Goal: Task Accomplishment & Management: Manage account settings

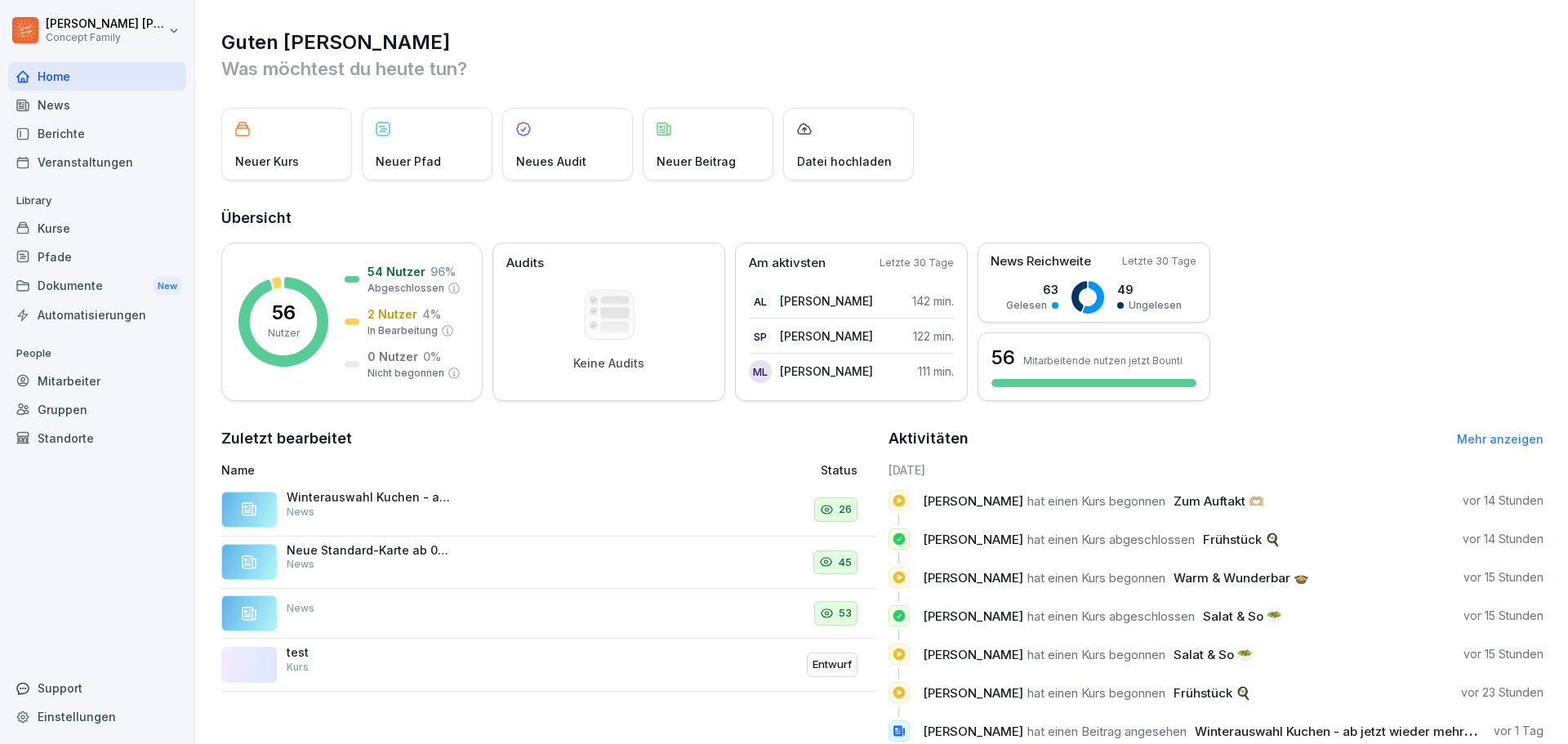
click at [87, 160] on div "Veranstaltungen" at bounding box center [97, 161] width 178 height 28
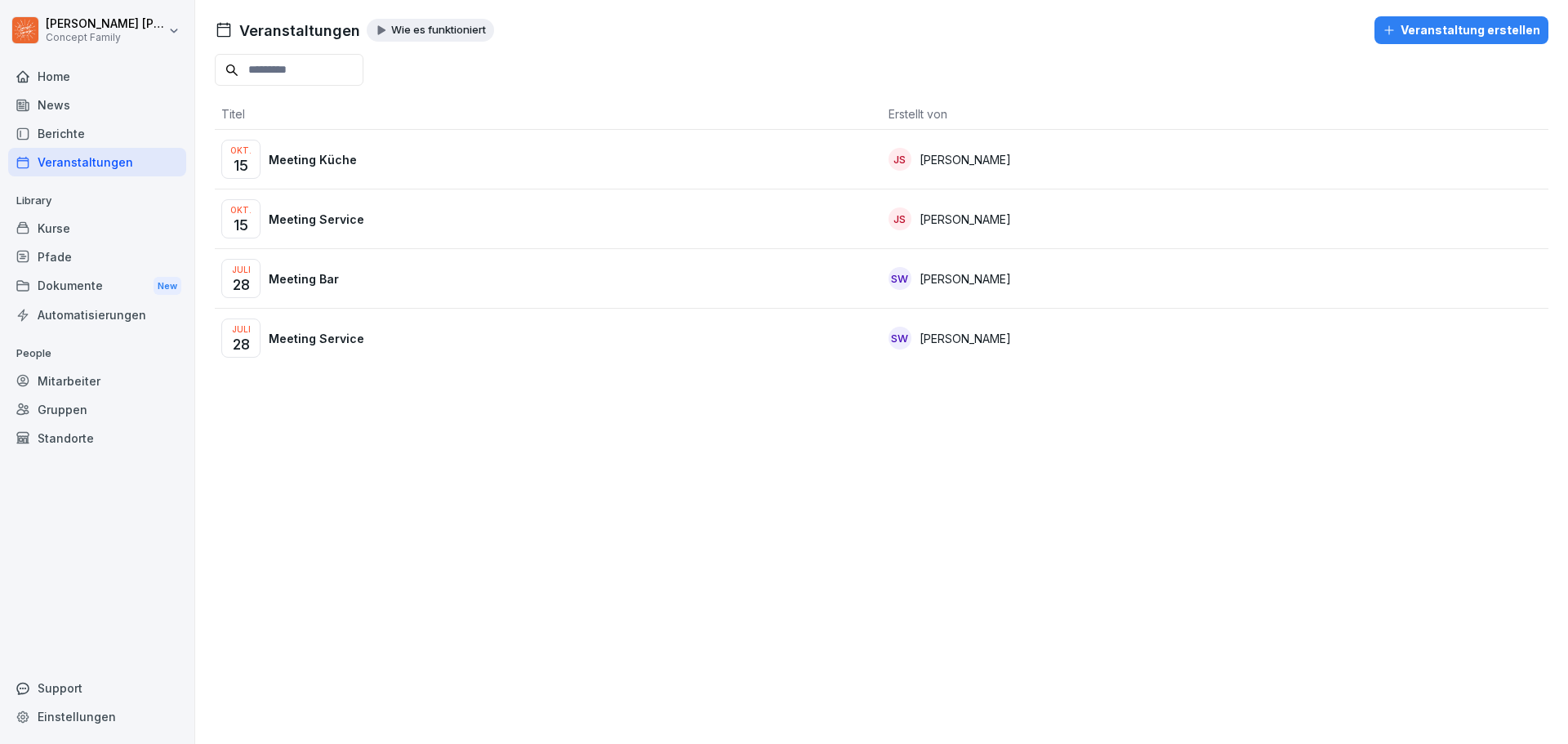
click at [335, 218] on p "Meeting Service" at bounding box center [316, 219] width 95 height 17
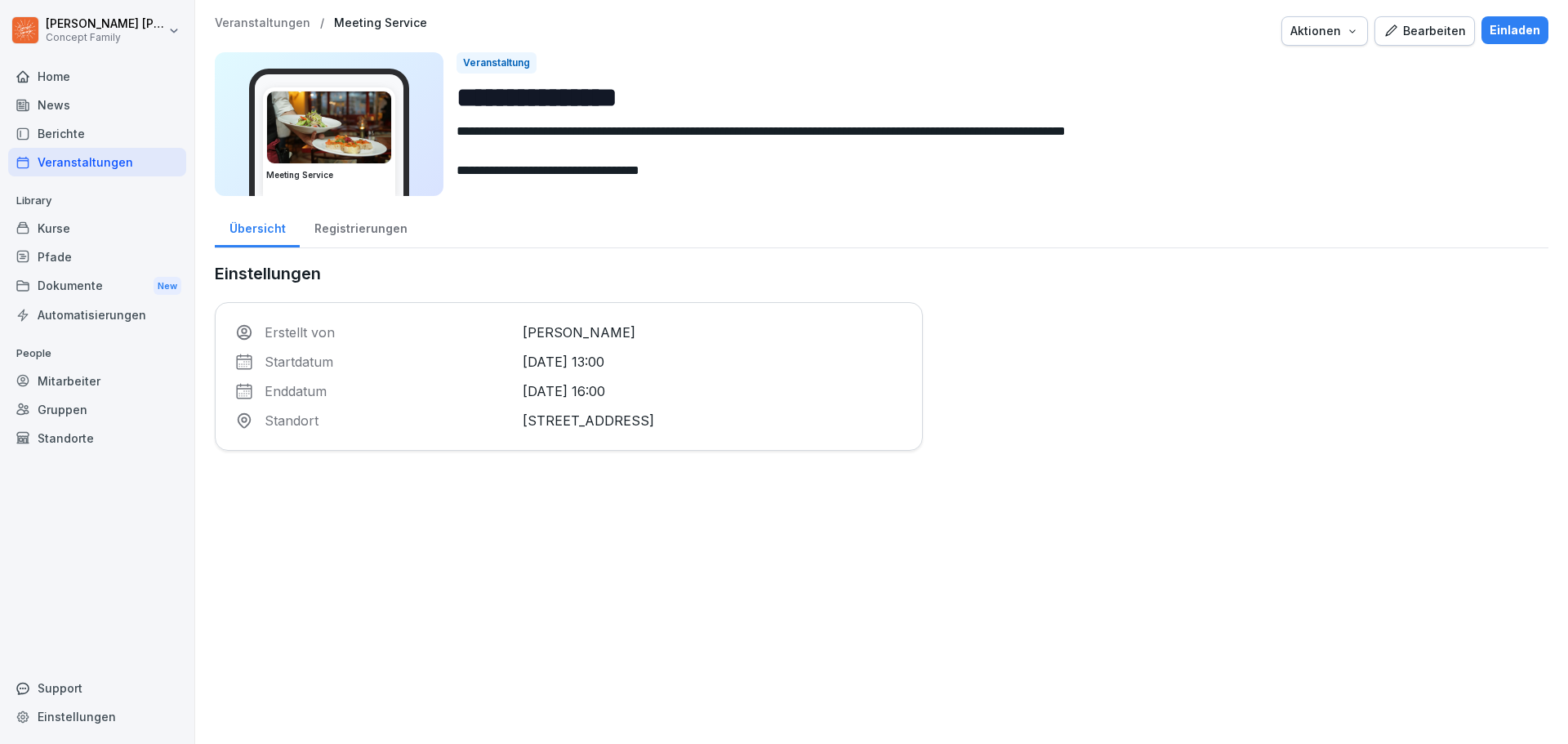
click at [354, 223] on div "Registrierungen" at bounding box center [360, 226] width 122 height 41
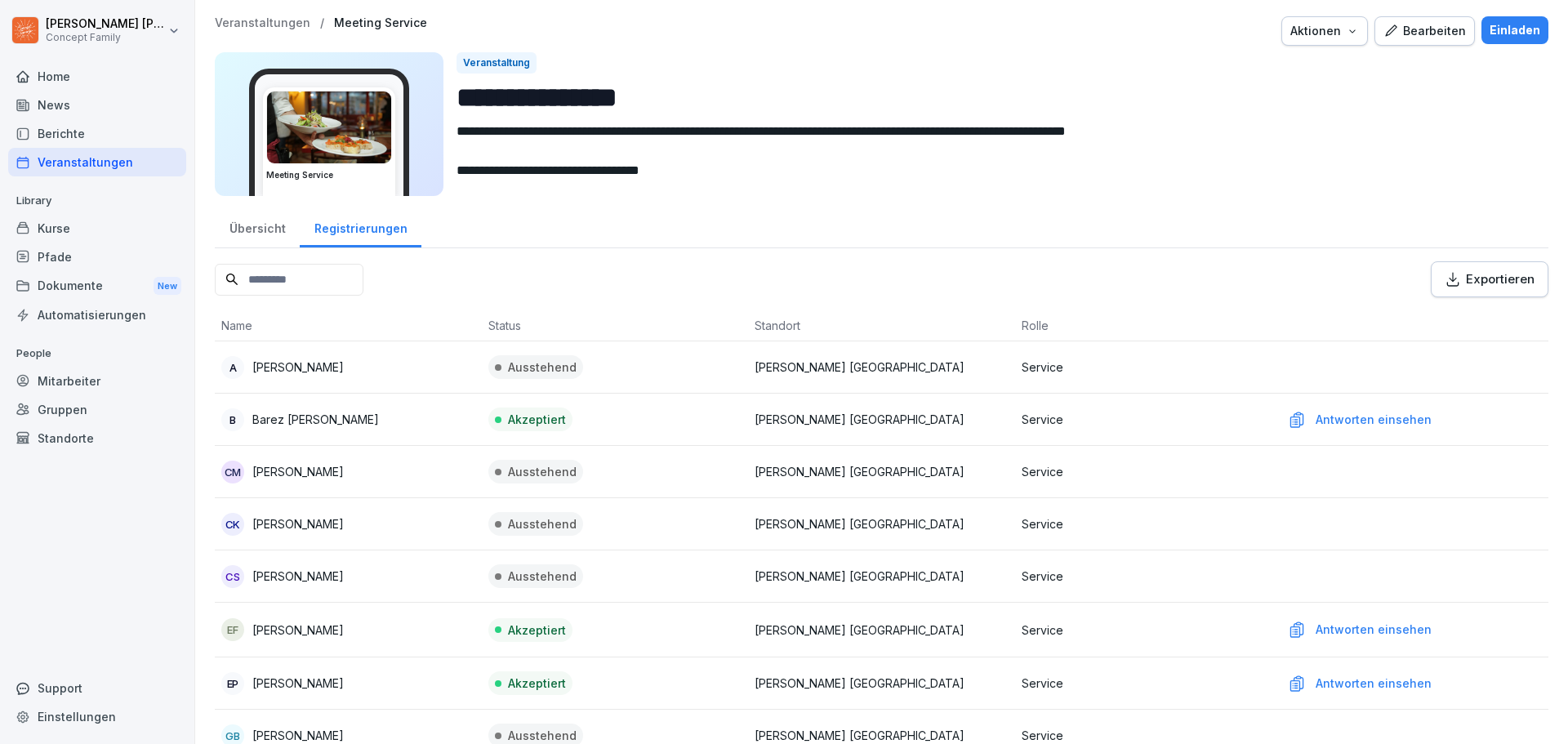
click at [1349, 417] on div "Antworten einsehen" at bounding box center [1414, 420] width 254 height 18
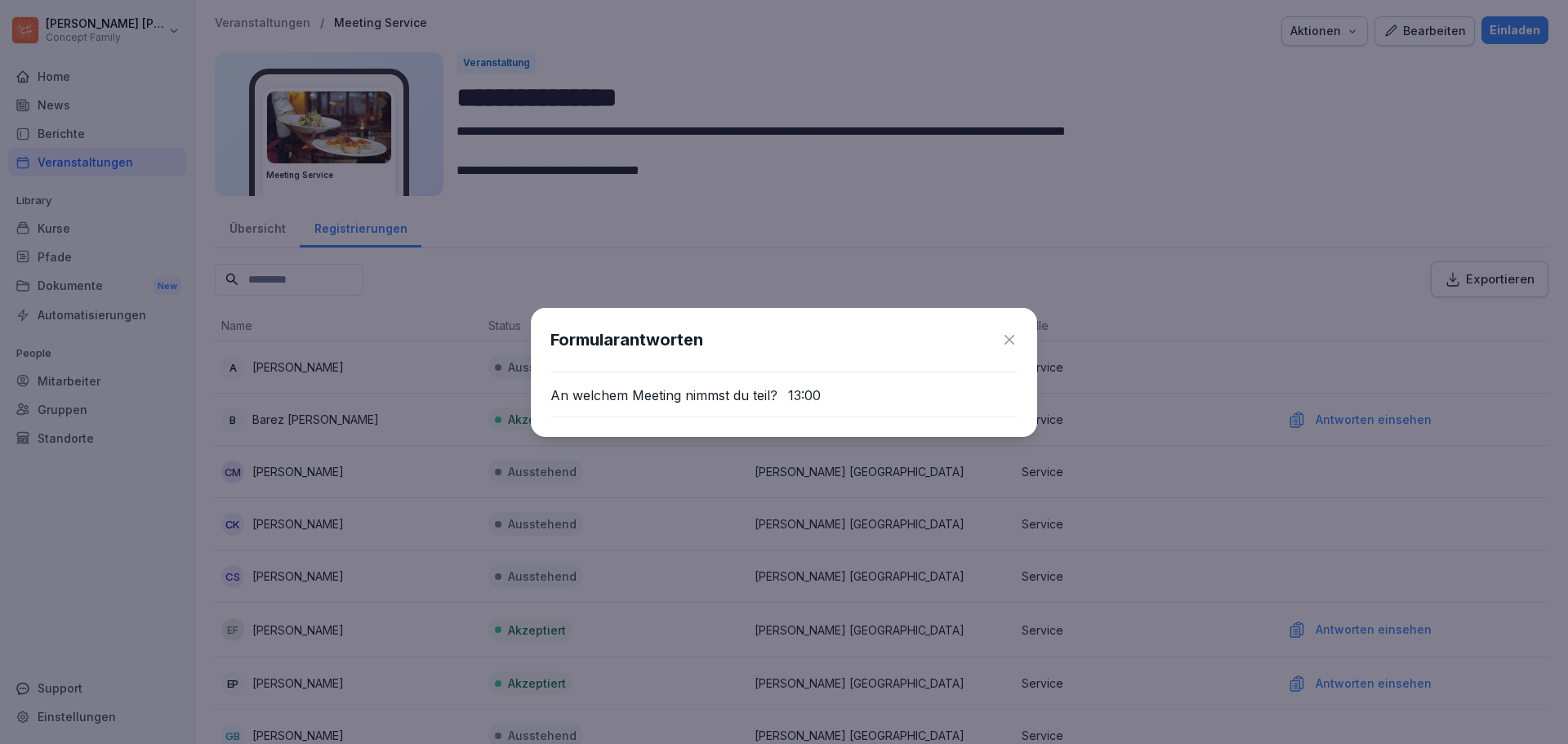
click at [1014, 333] on icon at bounding box center [1010, 340] width 17 height 17
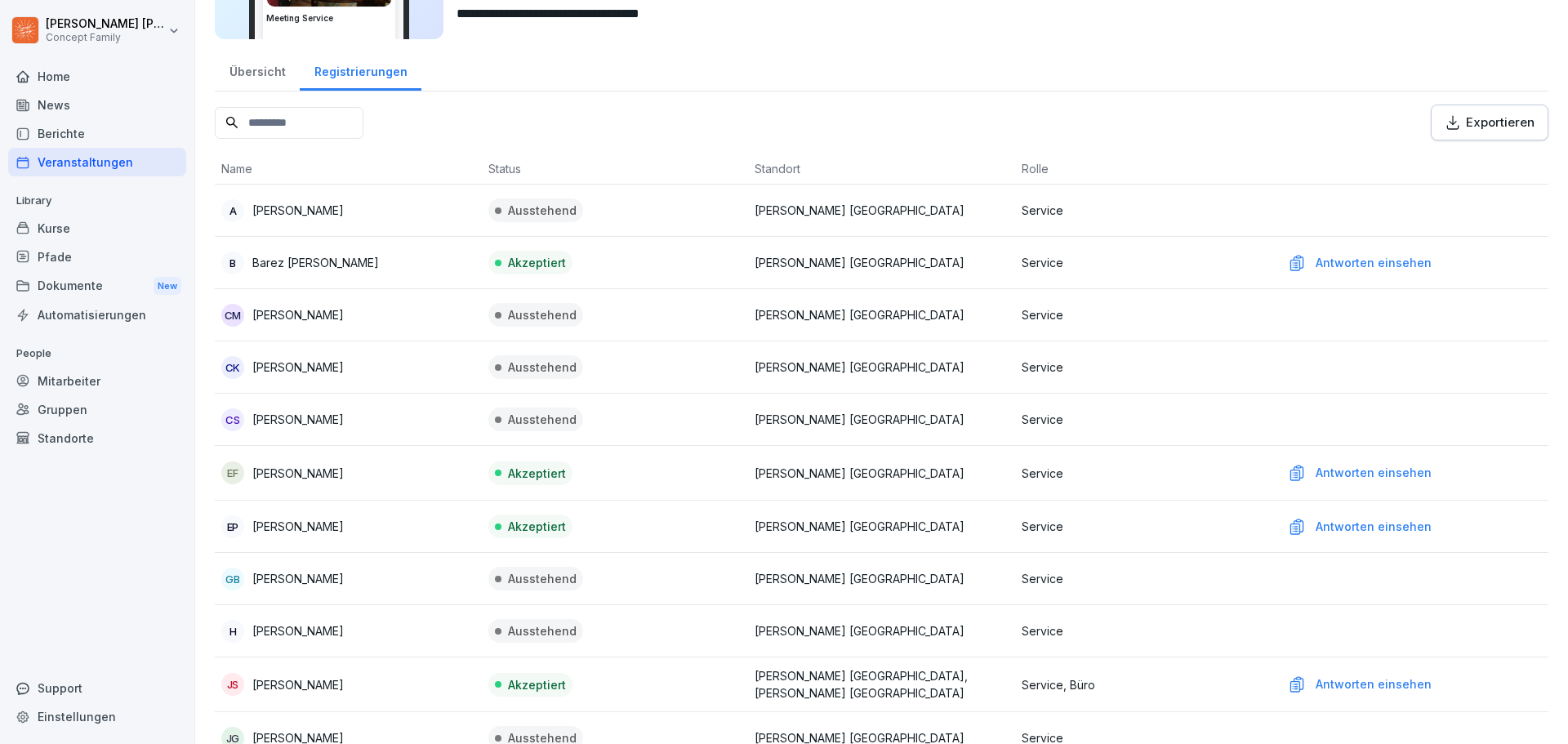
scroll to position [163, 0]
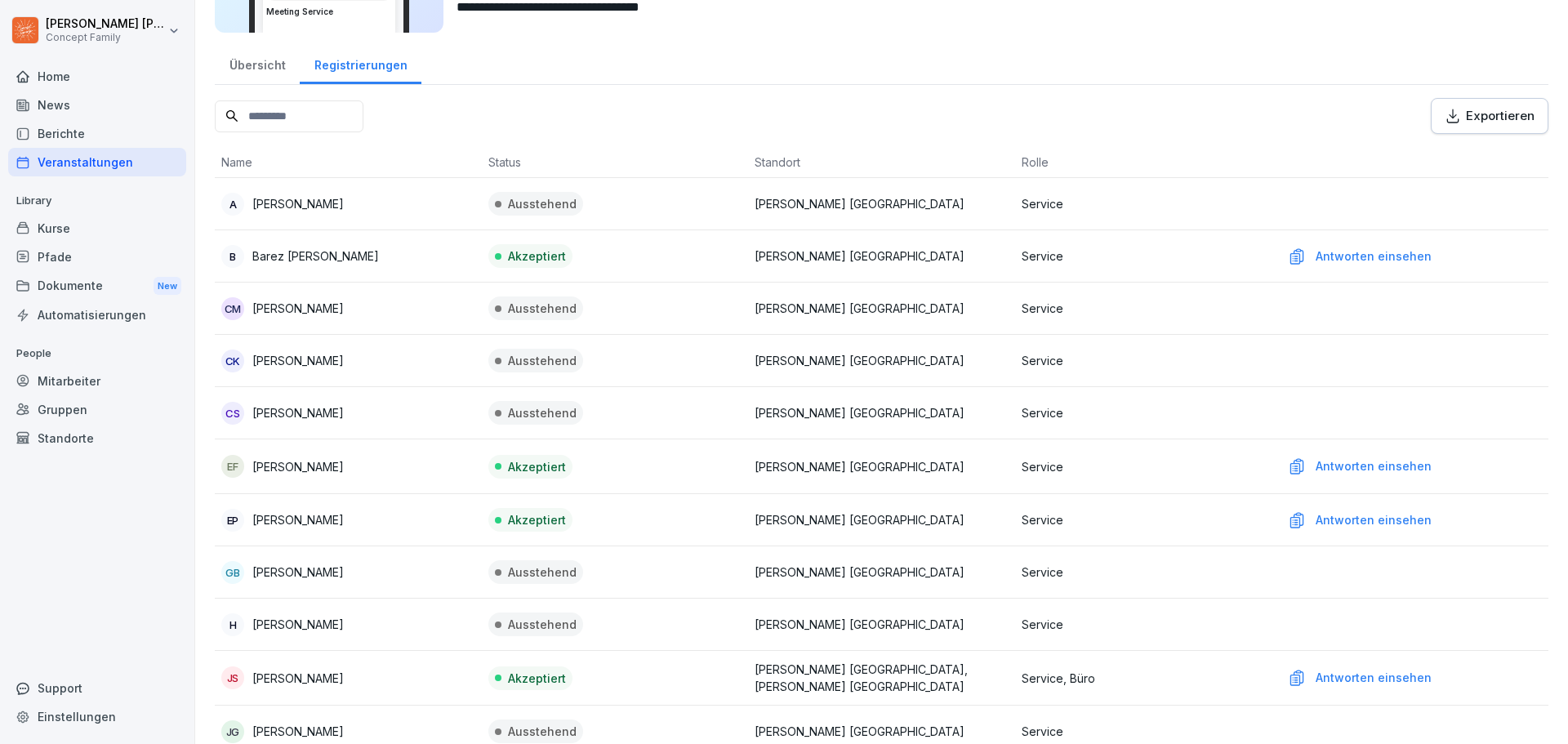
click at [1340, 467] on div "Antworten einsehen" at bounding box center [1414, 467] width 254 height 18
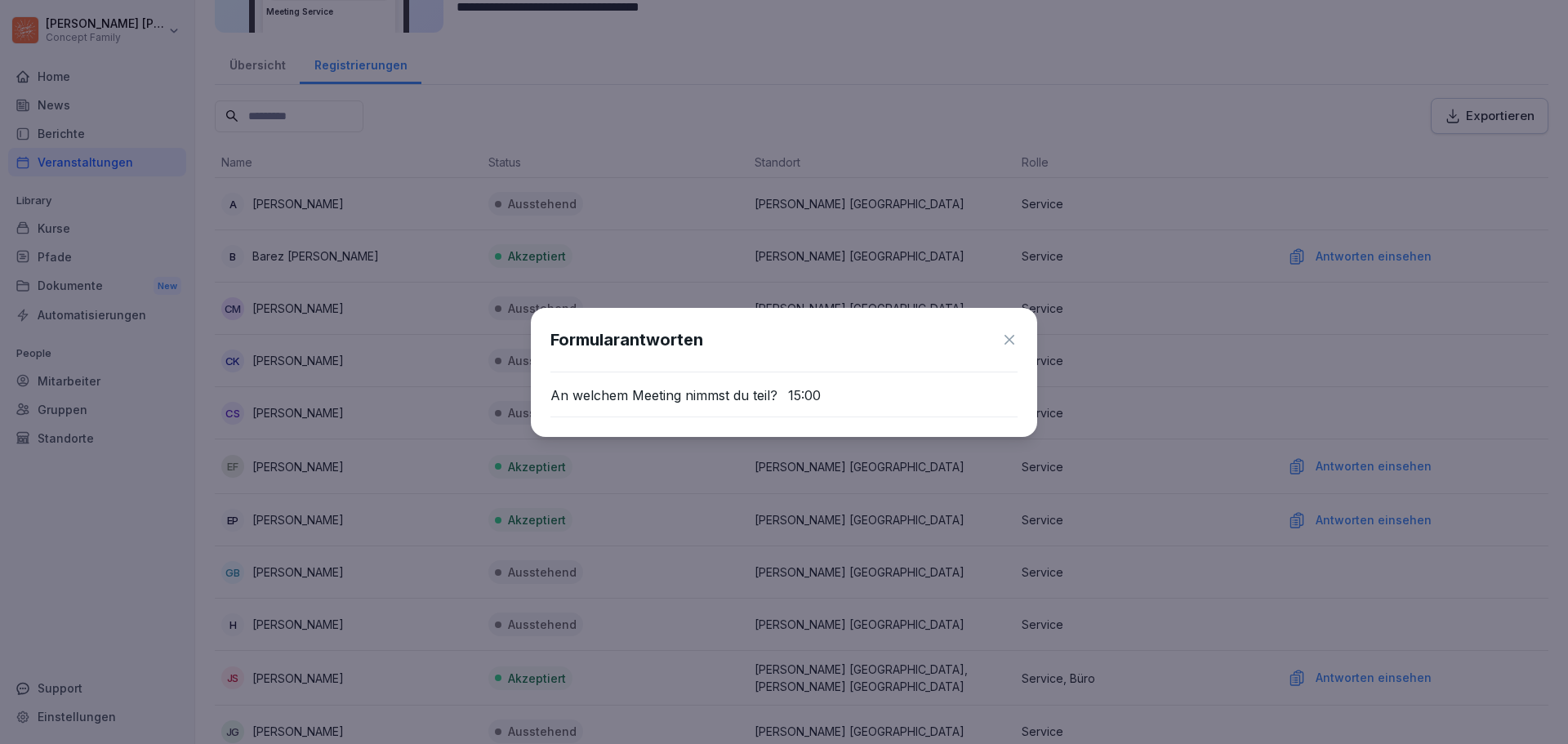
click at [1006, 339] on icon at bounding box center [1010, 340] width 17 height 17
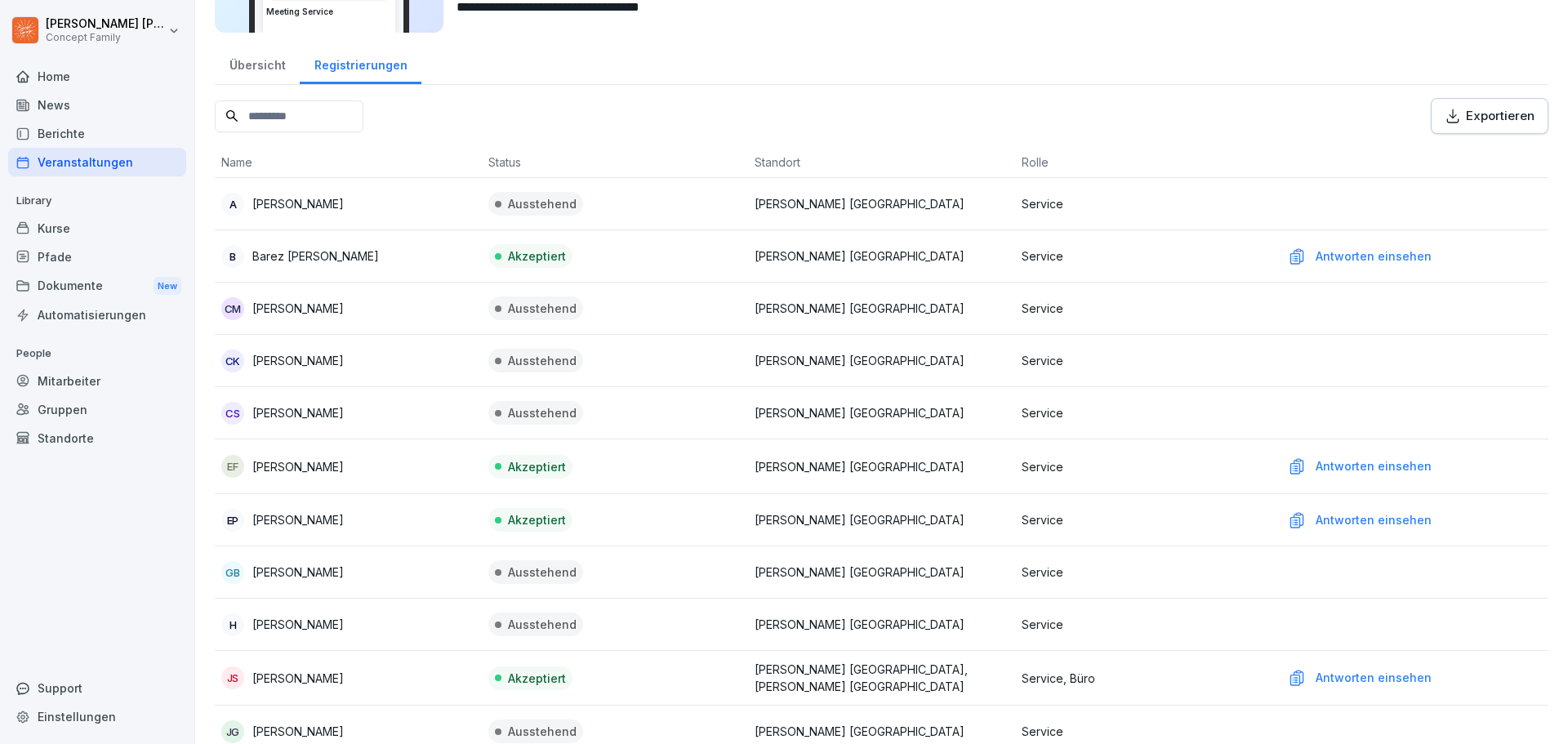
click at [1329, 518] on div "Antworten einsehen" at bounding box center [1414, 520] width 254 height 18
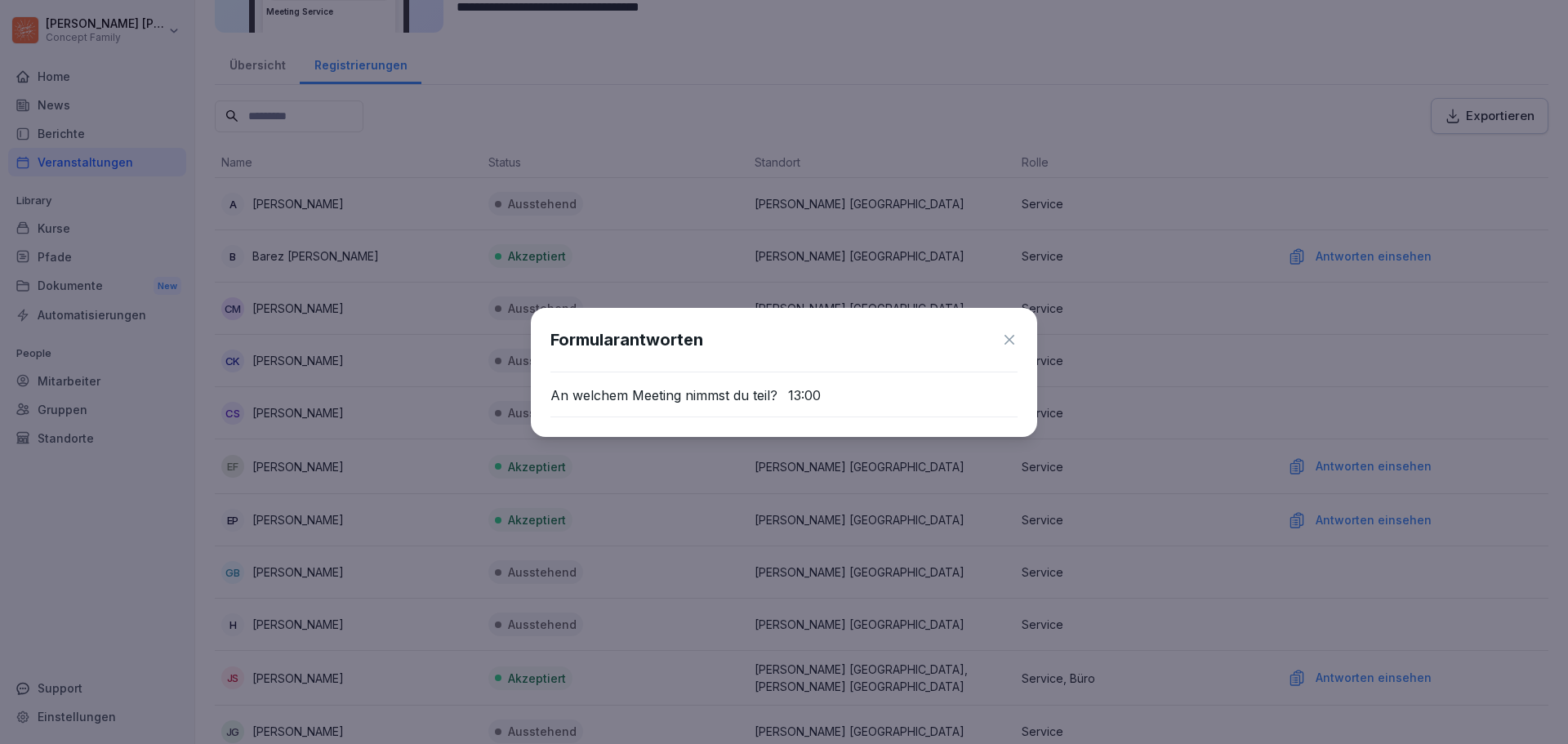
click at [1012, 337] on icon at bounding box center [1009, 339] width 10 height 10
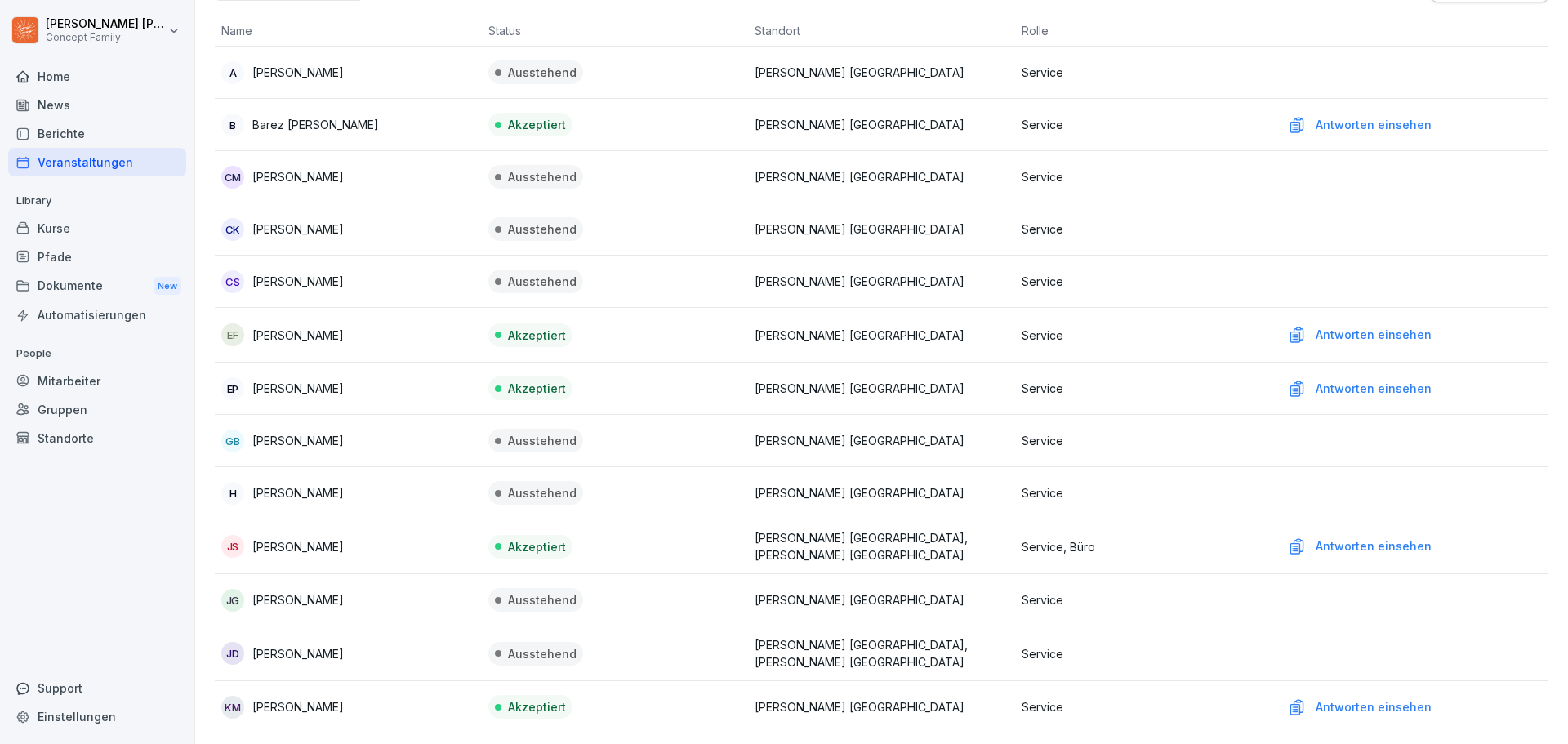
scroll to position [327, 0]
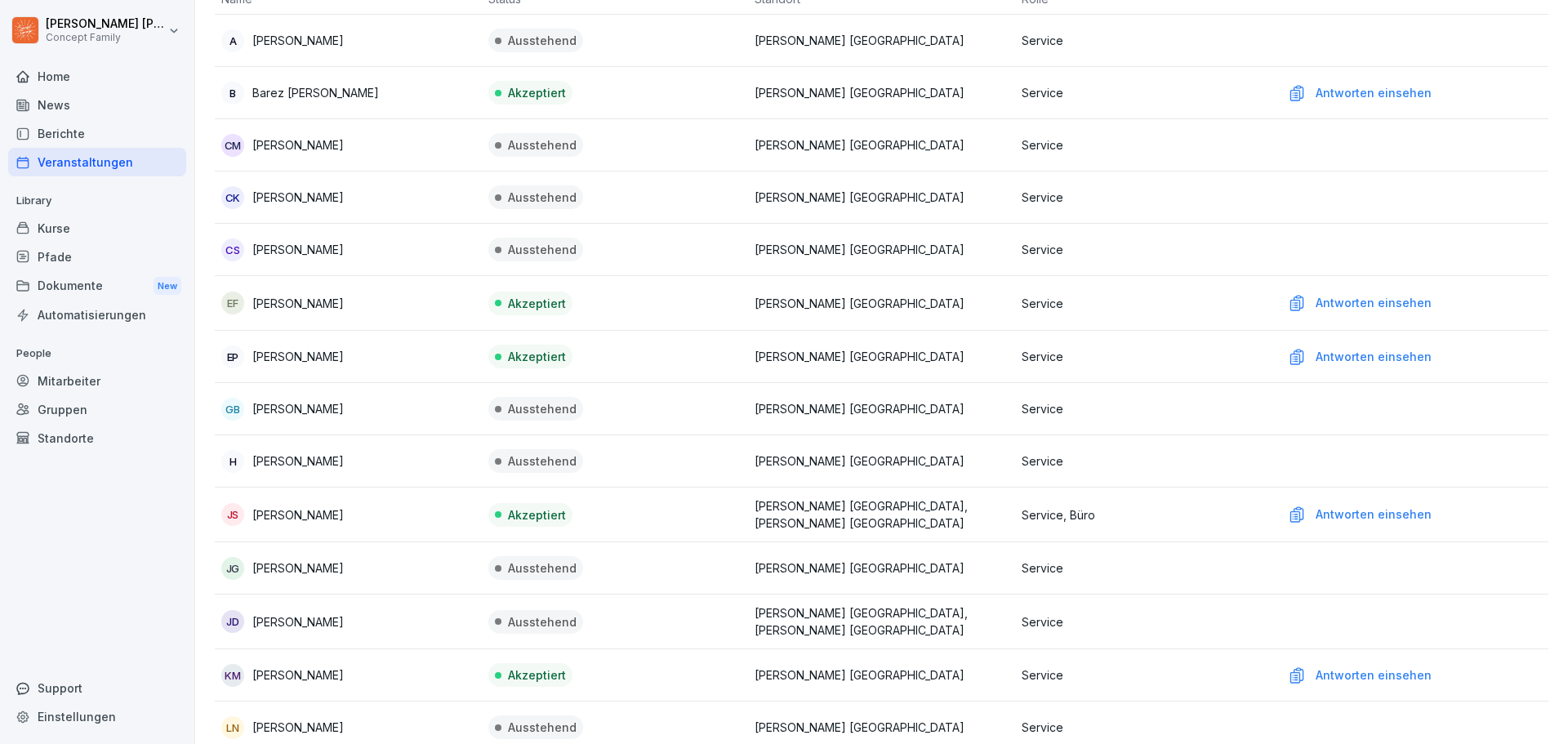
click at [1342, 512] on div "Antworten einsehen" at bounding box center [1414, 515] width 254 height 18
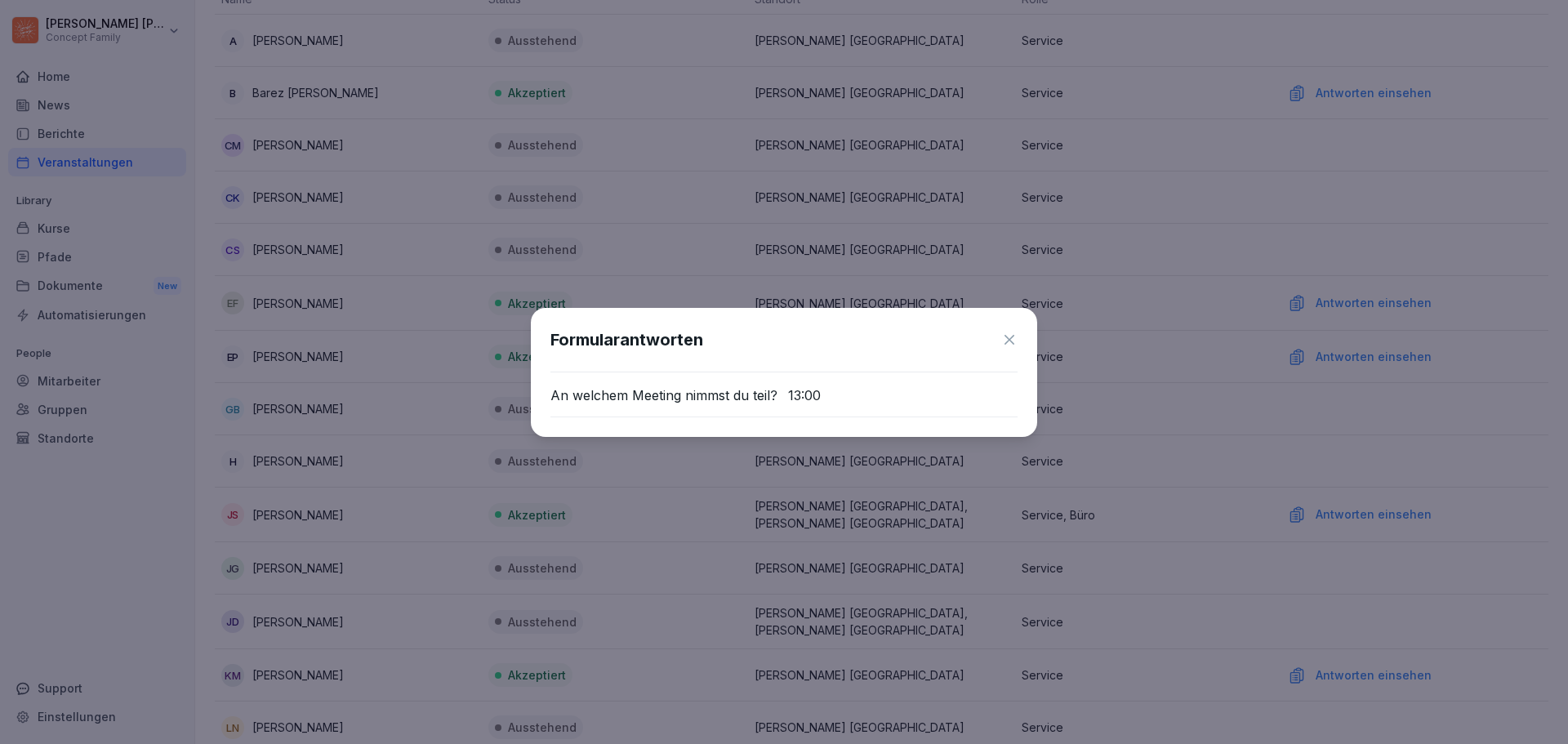
click at [1017, 339] on icon at bounding box center [1010, 340] width 17 height 17
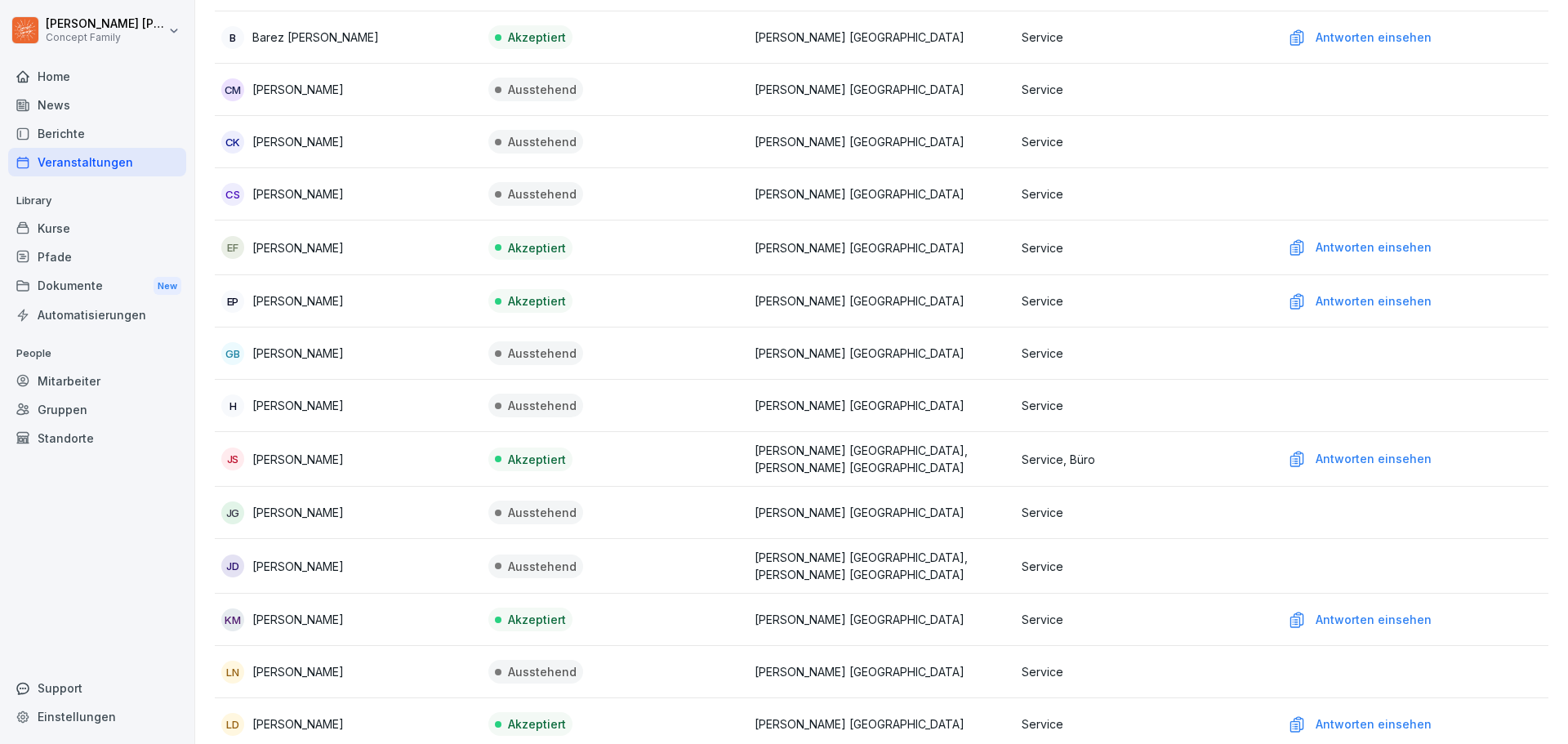
scroll to position [490, 0]
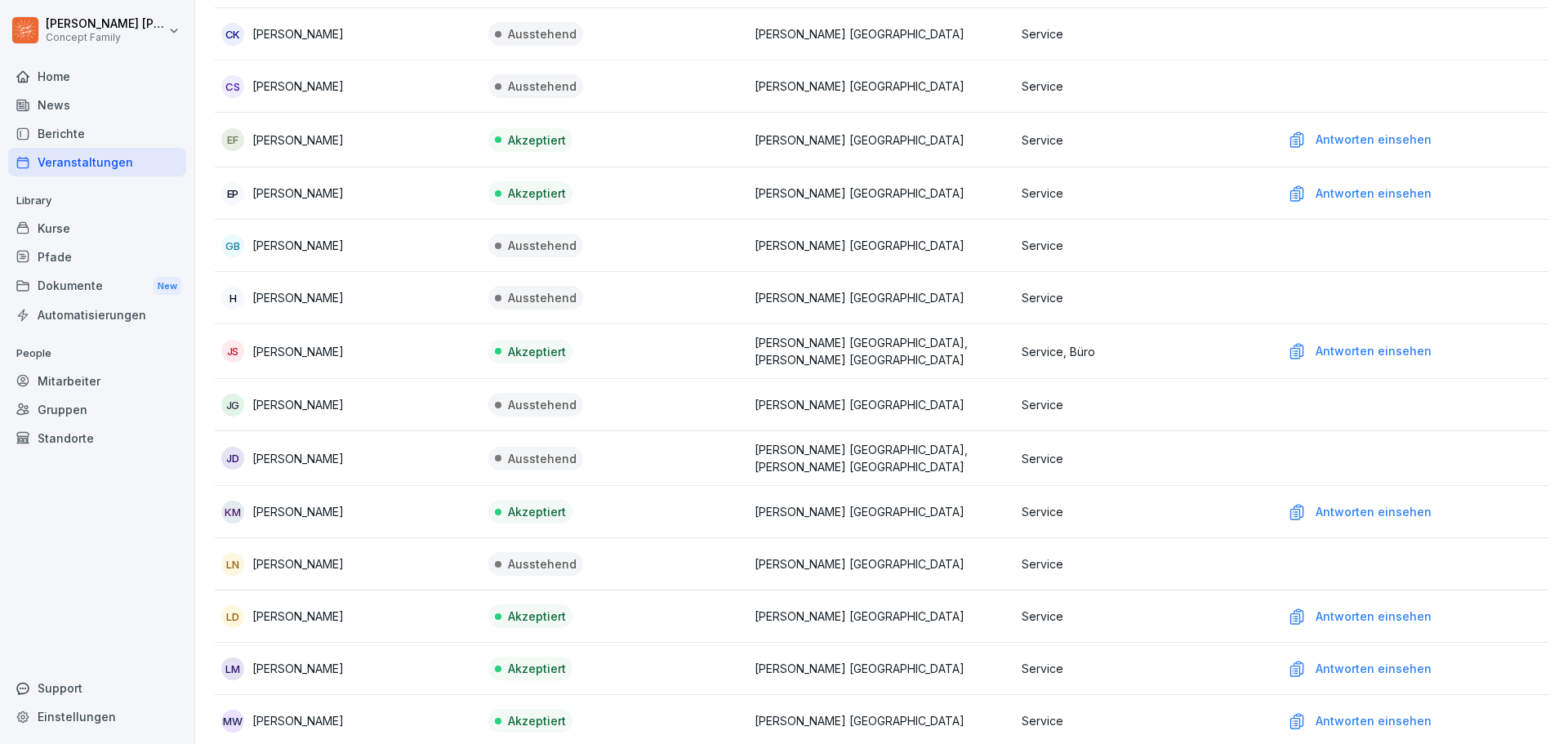
click at [1375, 516] on div "Antworten einsehen" at bounding box center [1414, 513] width 254 height 18
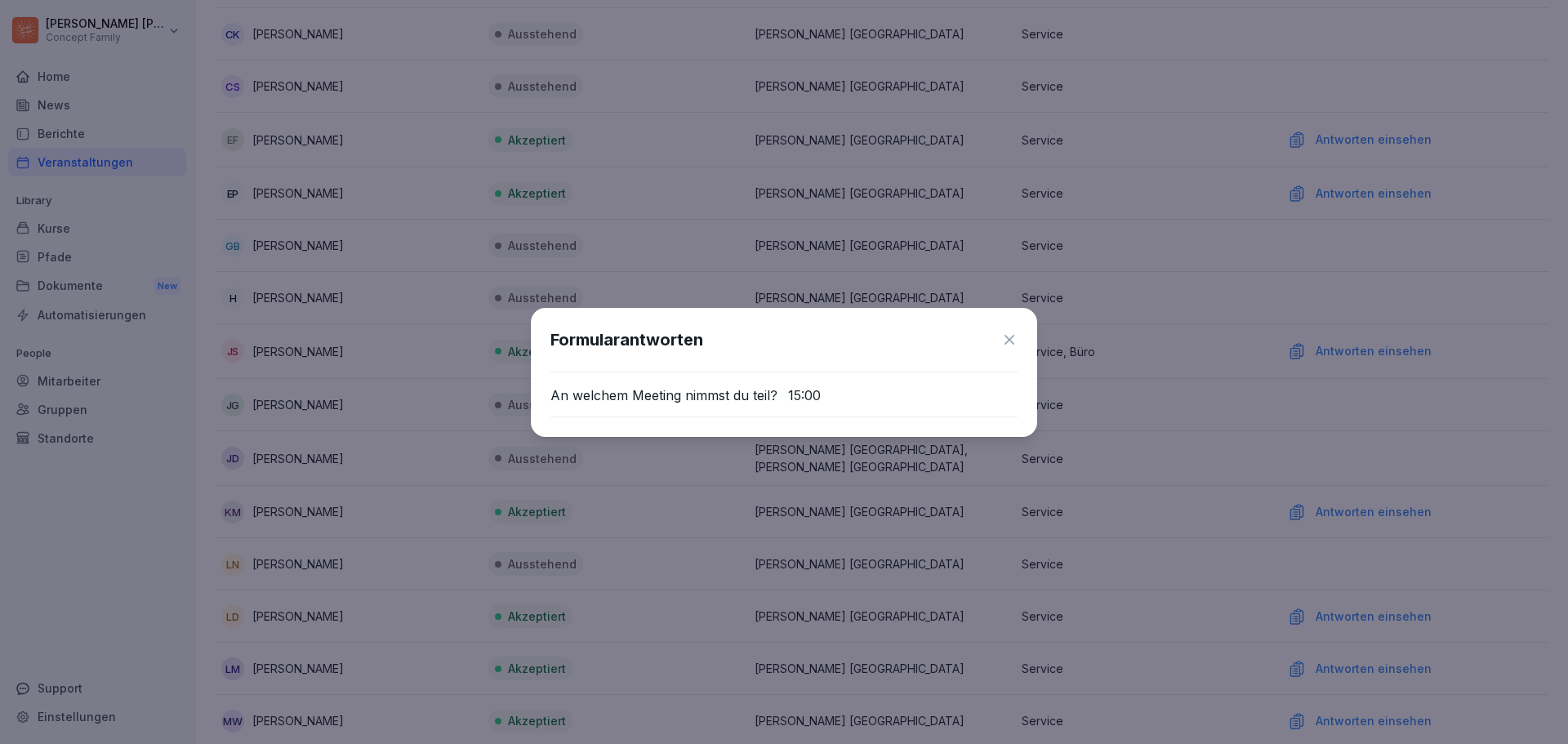
click at [1006, 339] on icon at bounding box center [1010, 340] width 17 height 17
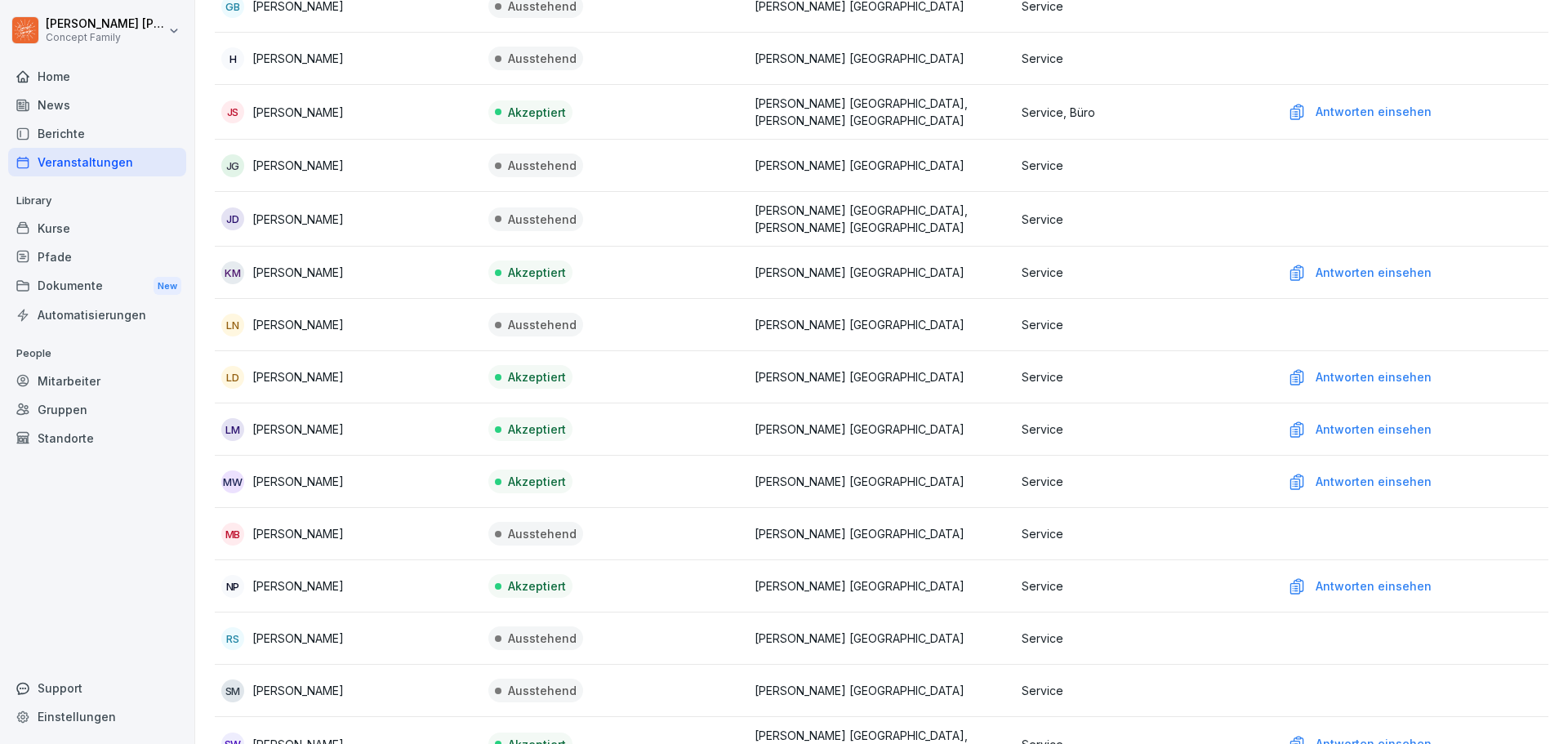
scroll to position [735, 0]
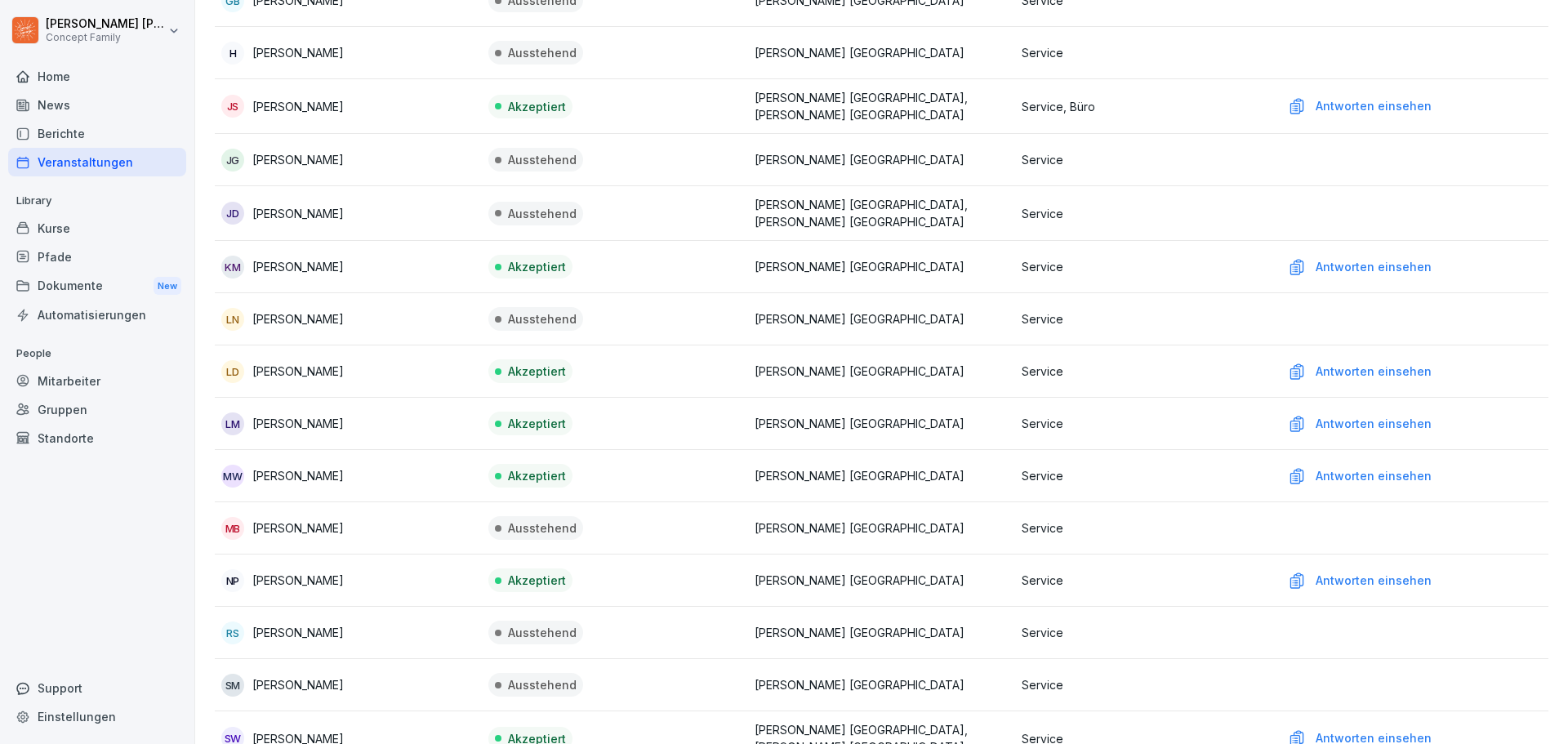
click at [1345, 377] on div "Antworten einsehen" at bounding box center [1414, 372] width 254 height 18
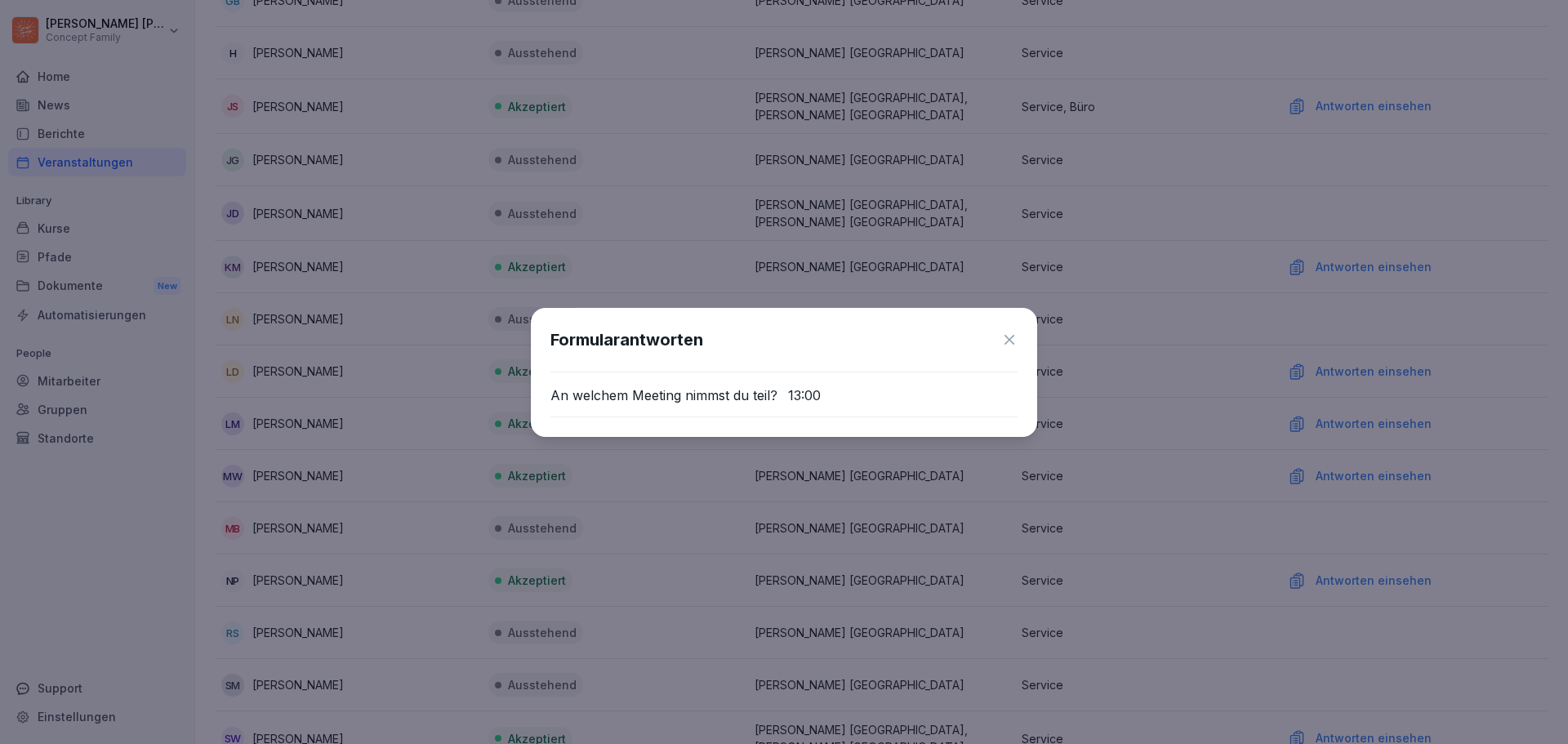
click at [1010, 336] on icon at bounding box center [1010, 340] width 17 height 17
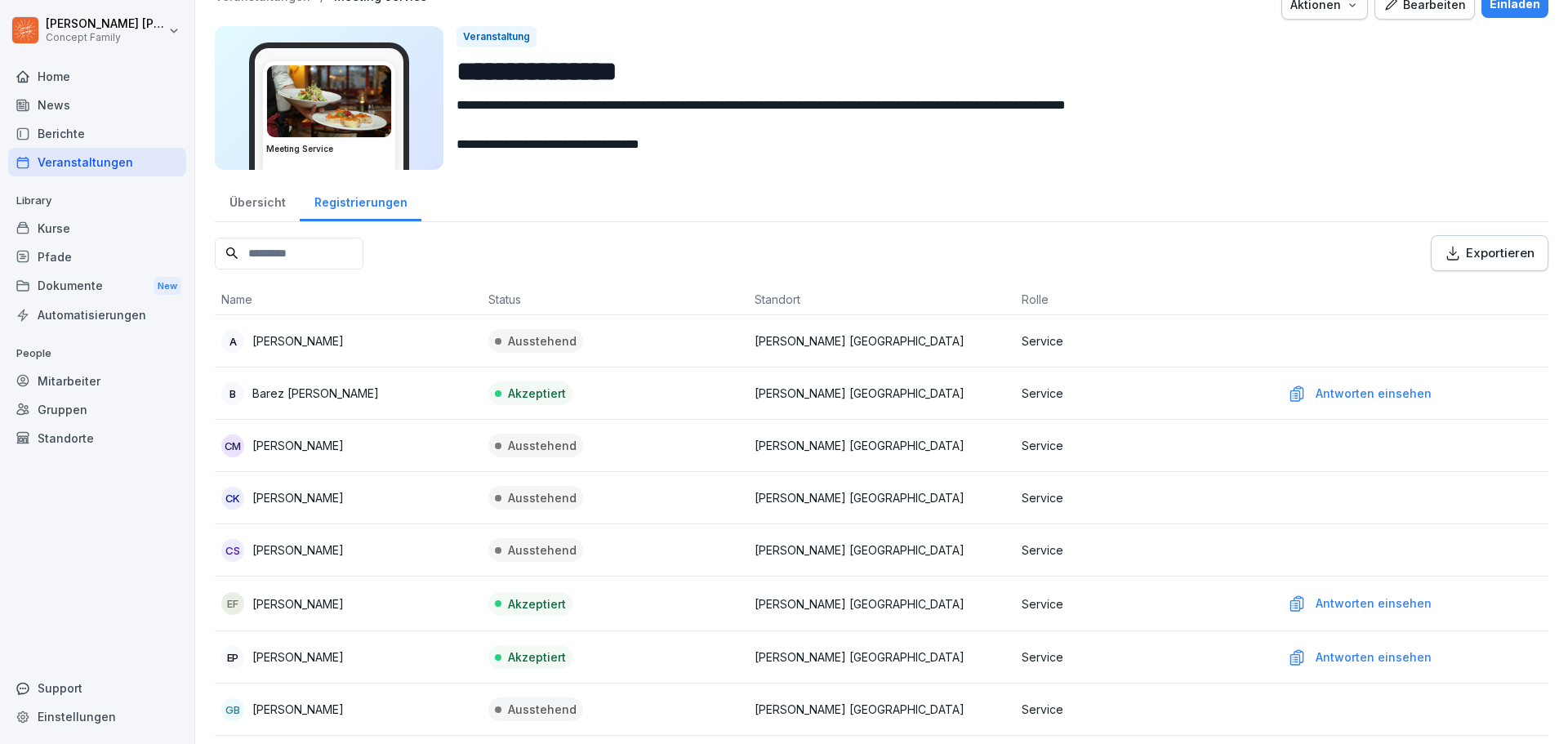
scroll to position [0, 0]
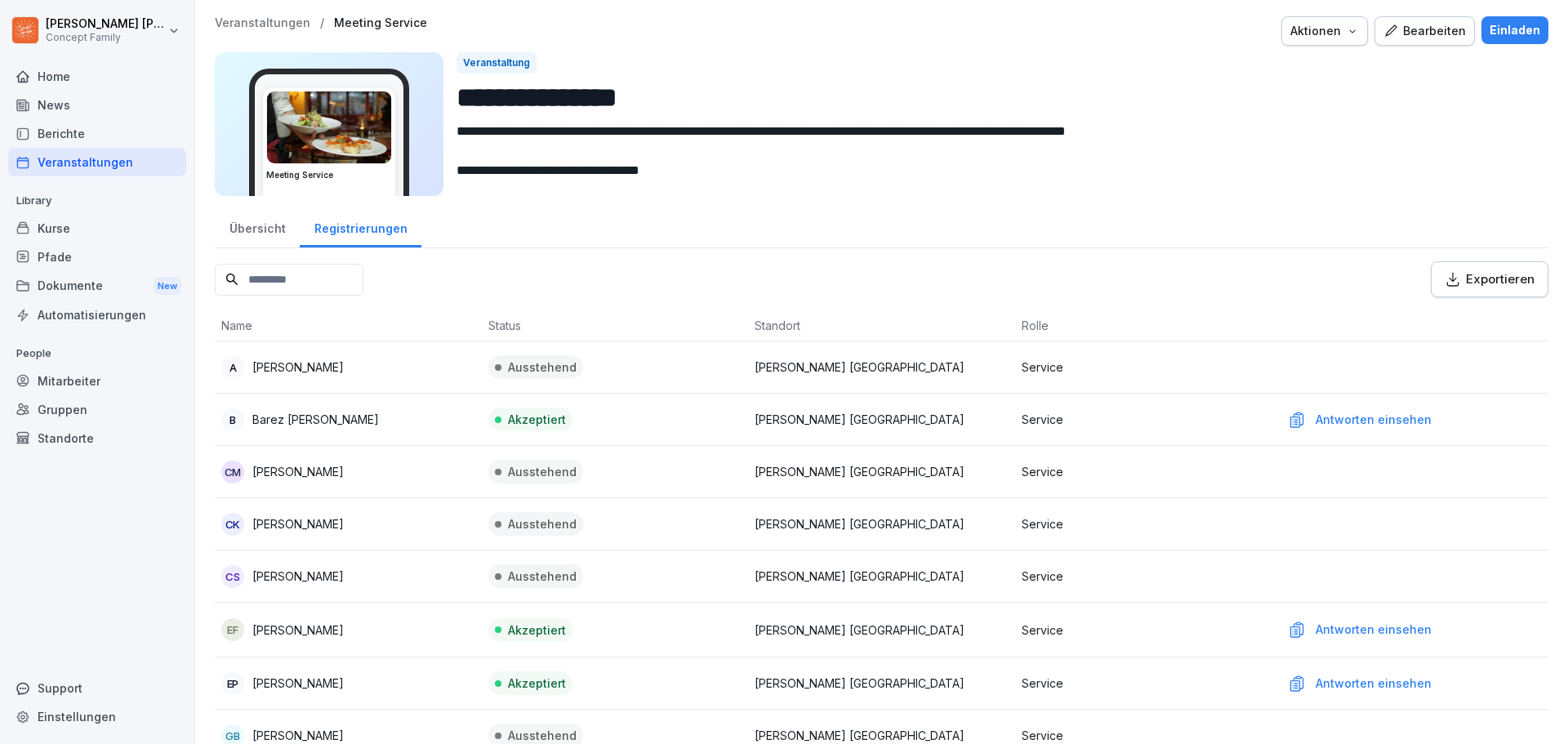
click at [1485, 291] on button "Exportieren" at bounding box center [1489, 279] width 117 height 36
click at [88, 161] on div "Veranstaltungen" at bounding box center [97, 161] width 178 height 28
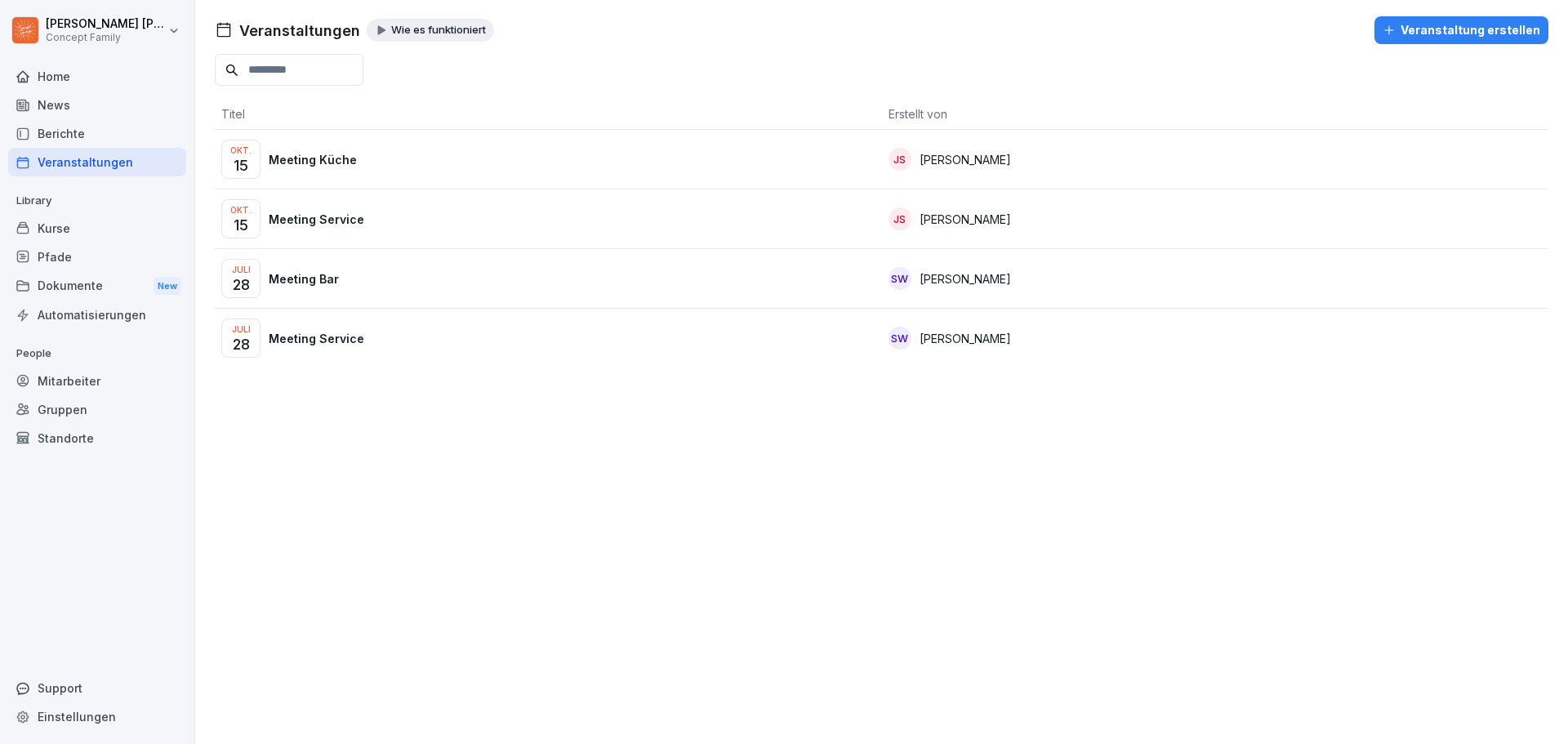
click at [326, 155] on p "Meeting Küche" at bounding box center [313, 160] width 88 height 17
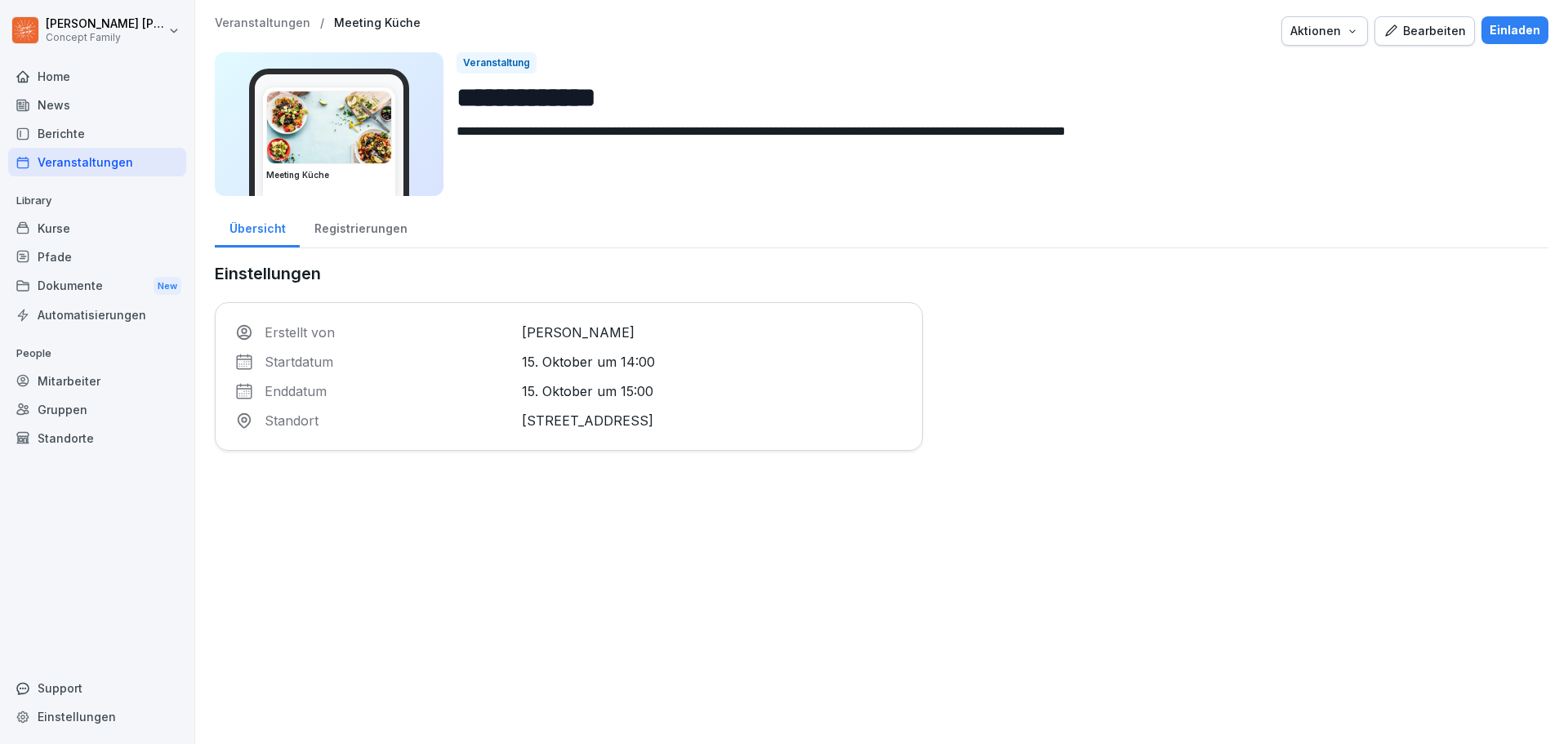
click at [355, 230] on div "Registrierungen" at bounding box center [360, 226] width 122 height 41
